Goal: Task Accomplishment & Management: Use online tool/utility

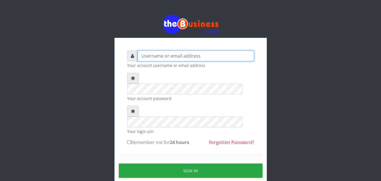
type input "Uchechukstelec"
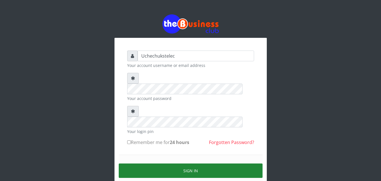
click at [195, 163] on button "Sign in" at bounding box center [191, 170] width 144 height 14
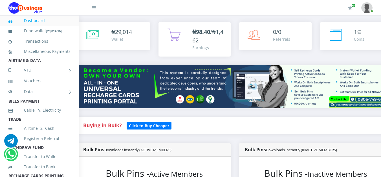
scroll to position [0, 10]
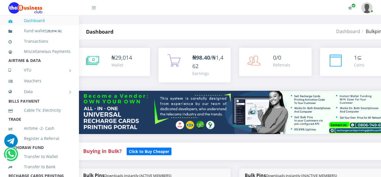
click at [127, 68] on div "₦ 29,014 Wallet" at bounding box center [127, 60] width 33 height 15
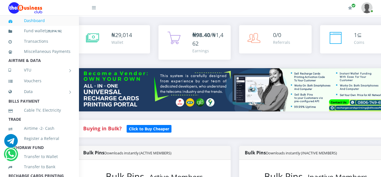
scroll to position [29, 10]
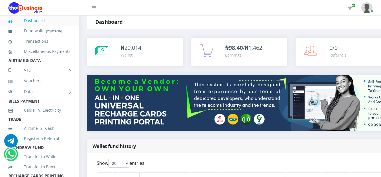
scroll to position [0, 1]
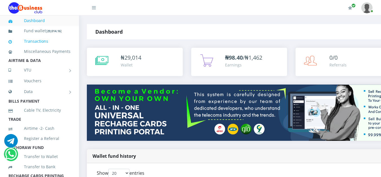
click at [48, 42] on link "Transactions" at bounding box center [39, 41] width 62 height 13
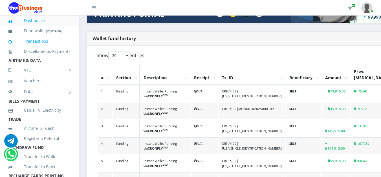
scroll to position [126, 1]
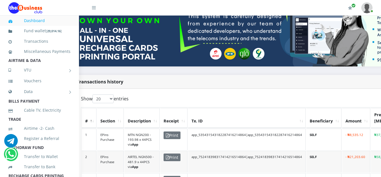
scroll to position [0, 16]
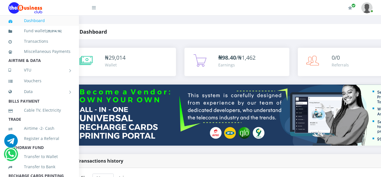
click at [123, 60] on span "29,014" at bounding box center [117, 58] width 17 height 8
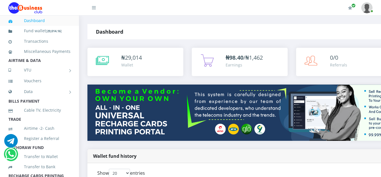
click at [43, 21] on link "Dashboard" at bounding box center [39, 20] width 62 height 13
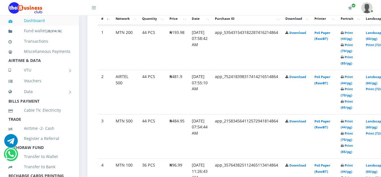
scroll to position [332, 0]
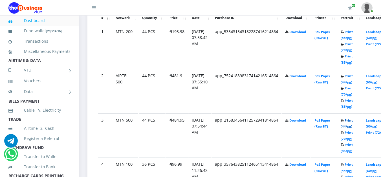
click at [353, 128] on link "Print (44/pg)" at bounding box center [347, 123] width 12 height 10
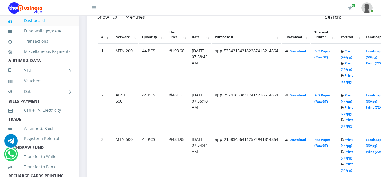
scroll to position [332, 0]
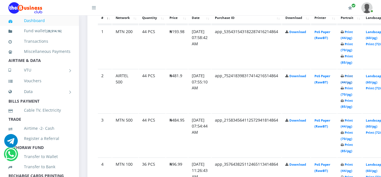
click at [353, 82] on link "Print (44/pg)" at bounding box center [347, 79] width 12 height 10
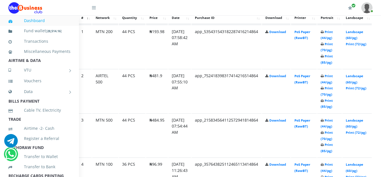
scroll to position [332, 20]
click at [332, 64] on link "Print (85/pg)" at bounding box center [327, 59] width 12 height 10
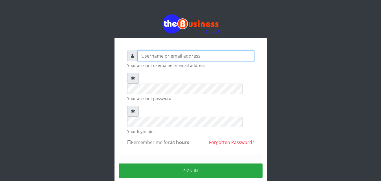
type input "Uchechukstelec"
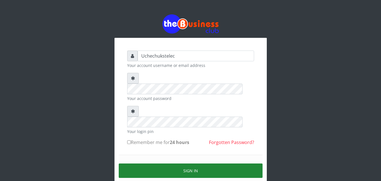
click at [189, 163] on button "Sign in" at bounding box center [191, 170] width 144 height 14
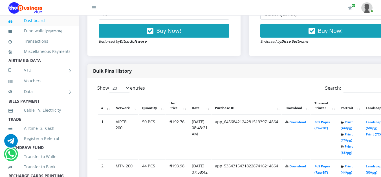
scroll to position [244, 0]
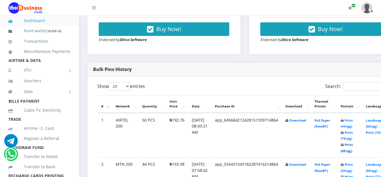
click at [353, 152] on link "Print (85/pg)" at bounding box center [347, 147] width 12 height 10
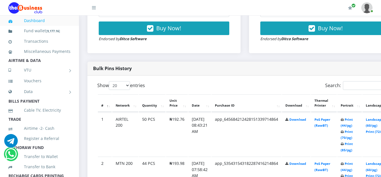
scroll to position [238, 0]
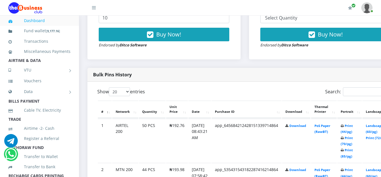
click at [122, 140] on td "AIRTEL 200" at bounding box center [125, 141] width 26 height 44
click at [120, 126] on td "AIRTEL 200" at bounding box center [125, 141] width 26 height 44
click at [125, 132] on td "AIRTEL 200" at bounding box center [125, 141] width 26 height 44
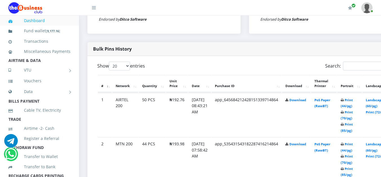
scroll to position [267, 0]
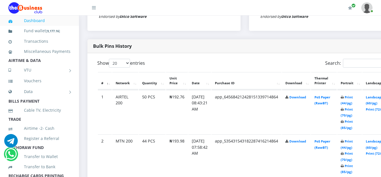
click at [346, 131] on td "Print (44/pg) Print (70/pg) Print (85/pg)" at bounding box center [350, 112] width 25 height 44
click at [353, 127] on link "Print (85/pg)" at bounding box center [347, 124] width 12 height 10
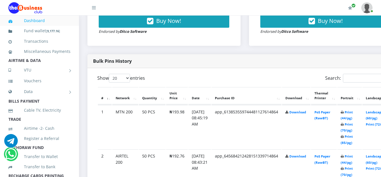
scroll to position [251, 0]
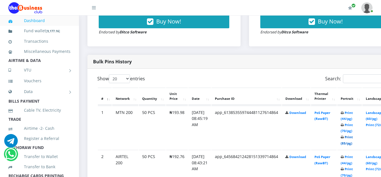
click at [353, 144] on link "Print (85/pg)" at bounding box center [347, 140] width 12 height 10
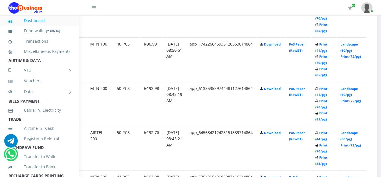
scroll to position [364, 26]
click at [358, 50] on link "Landscape (60/pg)" at bounding box center [348, 47] width 17 height 10
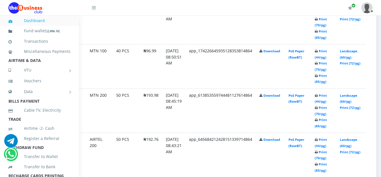
scroll to position [356, 26]
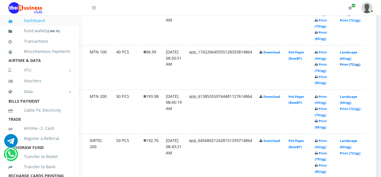
click at [361, 65] on link "Print (72/pg)" at bounding box center [350, 64] width 21 height 4
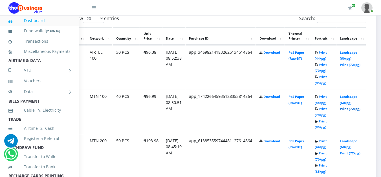
scroll to position [308, 26]
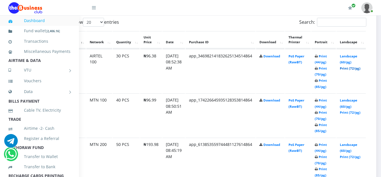
click at [360, 70] on link "Print (72/pg)" at bounding box center [350, 68] width 21 height 4
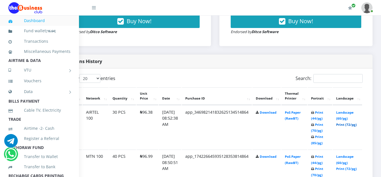
scroll to position [252, 36]
click at [181, 114] on td "[DATE] 08:52:38 AM" at bounding box center [170, 127] width 23 height 44
click at [347, 120] on link "Landscape (60/pg)" at bounding box center [344, 115] width 17 height 10
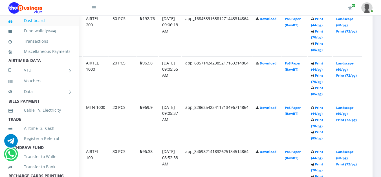
scroll to position [476, 36]
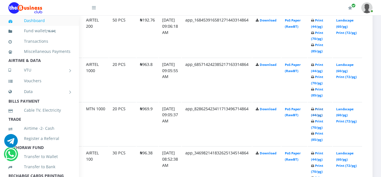
click at [316, 115] on link "Print (44/pg)" at bounding box center [317, 112] width 12 height 10
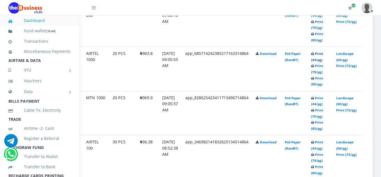
click at [318, 59] on link "Print (44/pg)" at bounding box center [317, 56] width 12 height 10
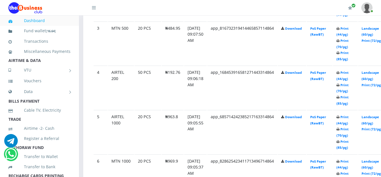
scroll to position [424, 5]
click at [349, 103] on link "Print (85/pg)" at bounding box center [342, 100] width 12 height 10
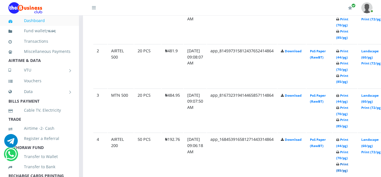
scroll to position [356, 5]
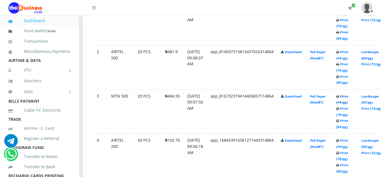
click at [349, 102] on link "Print (44/pg)" at bounding box center [342, 99] width 12 height 10
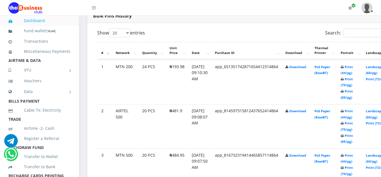
scroll to position [300, 0]
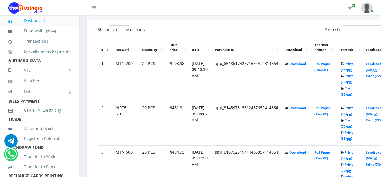
click at [353, 114] on link "Print (44/pg)" at bounding box center [347, 111] width 12 height 10
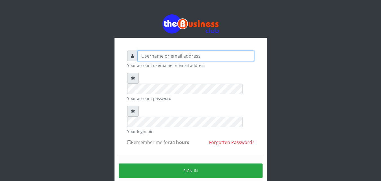
type input "Uchechukstelec"
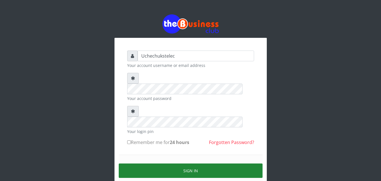
click at [199, 163] on button "Sign in" at bounding box center [191, 170] width 144 height 14
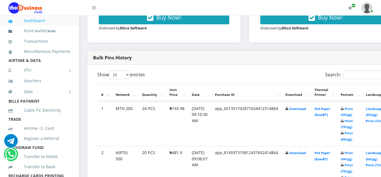
scroll to position [256, 0]
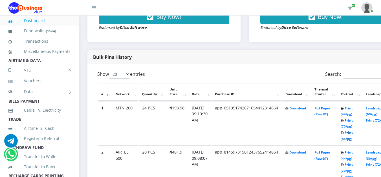
click at [353, 134] on link "Print (85/pg)" at bounding box center [347, 135] width 12 height 10
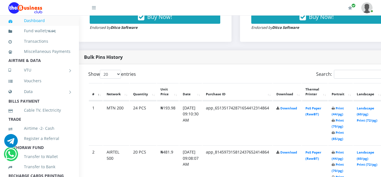
scroll to position [256, 9]
click at [344, 138] on link "Print (85/pg)" at bounding box center [338, 135] width 12 height 10
